Goal: Task Accomplishment & Management: Complete application form

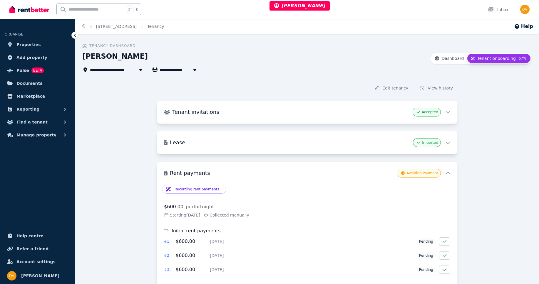
click at [488, 59] on span "Tenant onboarding" at bounding box center [496, 58] width 38 height 6
click at [393, 89] on button "Edit tenancy" at bounding box center [391, 88] width 43 height 11
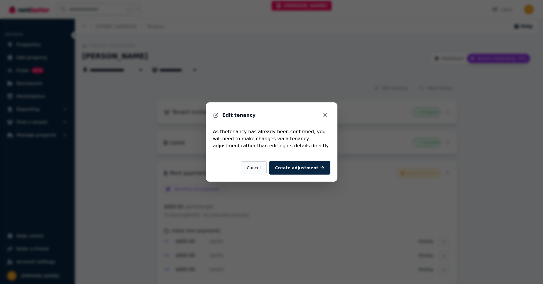
click at [260, 169] on button "Cancel" at bounding box center [254, 168] width 26 height 13
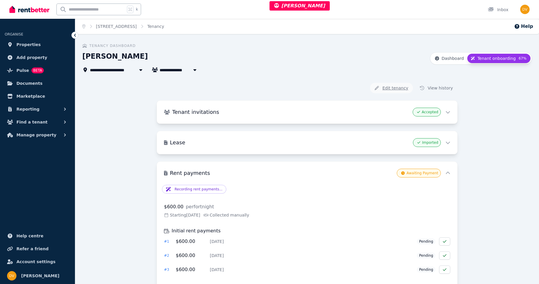
click at [392, 88] on button "Edit tenancy" at bounding box center [391, 88] width 43 height 11
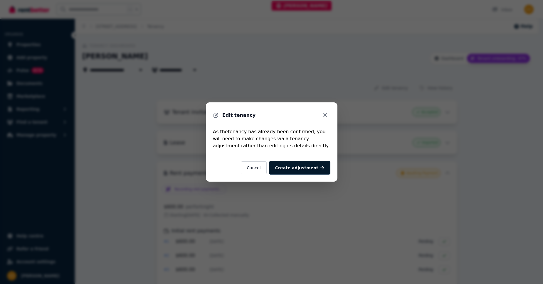
click at [304, 169] on link "Create adjustment" at bounding box center [299, 168] width 61 height 14
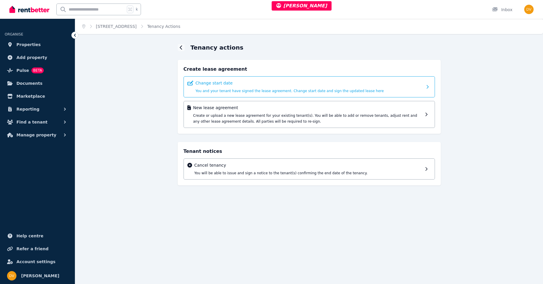
click at [317, 85] on p "Change start date" at bounding box center [309, 83] width 227 height 6
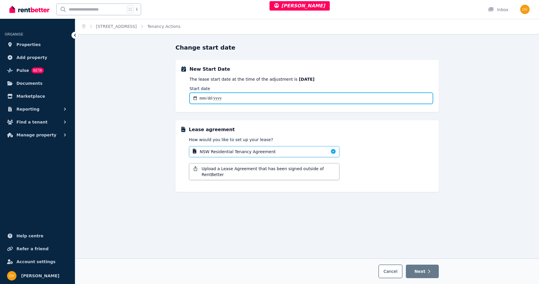
click at [195, 99] on input "Start date" at bounding box center [310, 98] width 243 height 11
click at [201, 97] on input "Start date" at bounding box center [310, 98] width 243 height 11
type input "**********"
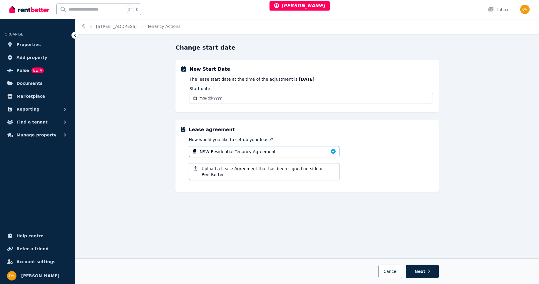
click at [477, 107] on div "**********" at bounding box center [306, 163] width 463 height 241
click at [265, 168] on span "Upload a Lease Agreement that has been signed outside of RentBetter" at bounding box center [268, 172] width 134 height 12
click at [216, 169] on span "Upload a Lease Agreement that has been signed outside of RentBetter" at bounding box center [268, 172] width 134 height 12
click at [213, 169] on span "Upload a Lease Agreement that has been signed outside of RentBetter" at bounding box center [268, 172] width 134 height 12
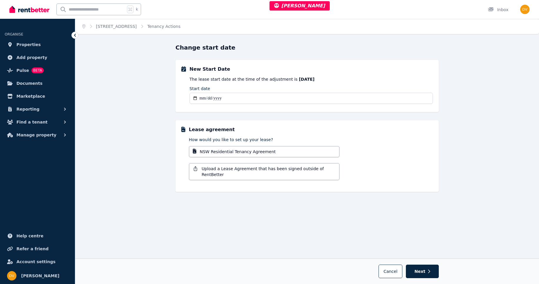
click at [130, 148] on div "**********" at bounding box center [306, 163] width 463 height 241
click at [221, 151] on span "NSW Residential Tenancy Agreement" at bounding box center [238, 152] width 76 height 6
click at [221, 169] on span "Upload a Lease Agreement that has been signed outside of RentBetter" at bounding box center [268, 172] width 134 height 12
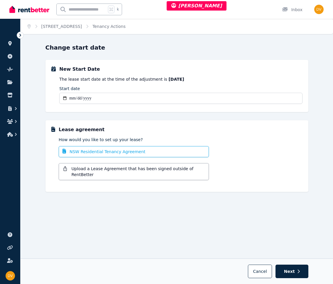
click at [132, 153] on span "NSW Residential Tenancy Agreement" at bounding box center [108, 152] width 76 height 6
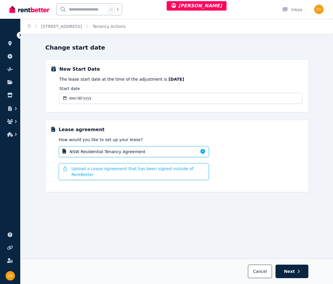
click at [80, 170] on span "Upload a Lease Agreement that has been signed outside of RentBetter" at bounding box center [138, 172] width 134 height 12
click at [162, 171] on span "Upload a Lease Agreement that has been signed outside of RentBetter" at bounding box center [138, 172] width 134 height 12
click at [96, 167] on span "Upload a Lease Agreement that has been signed outside of RentBetter" at bounding box center [138, 172] width 134 height 12
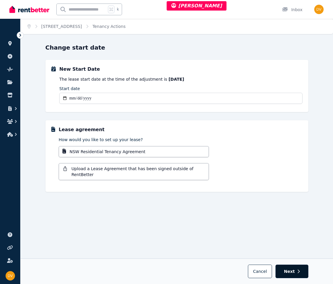
click at [292, 274] on span "Next" at bounding box center [289, 272] width 11 height 6
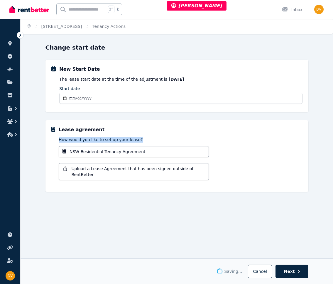
drag, startPoint x: 59, startPoint y: 141, endPoint x: 139, endPoint y: 138, distance: 80.5
click at [139, 138] on p "How would you like to set up your lease?" at bounding box center [181, 140] width 244 height 6
copy p "How would you like to set up your lease?"
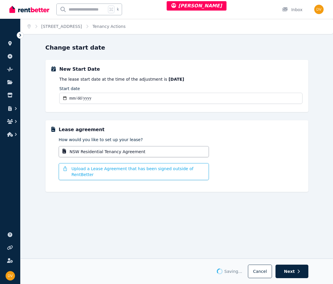
click at [100, 170] on span "Upload a Lease Agreement that has been signed outside of RentBetter" at bounding box center [138, 172] width 134 height 12
click at [99, 170] on span "Upload a Lease Agreement that has been signed outside of RentBetter" at bounding box center [138, 172] width 134 height 12
